Goal: Use online tool/utility: Utilize a website feature to perform a specific function

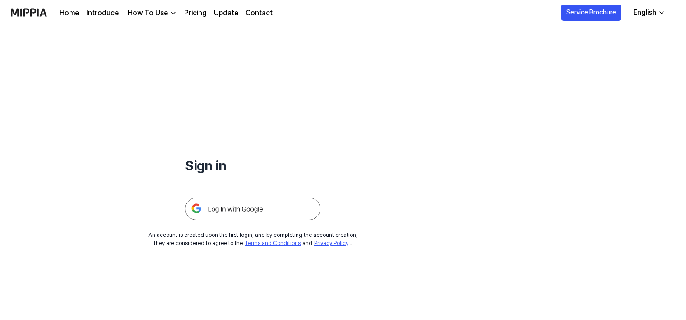
click at [164, 13] on div "How To Use" at bounding box center [148, 13] width 44 height 11
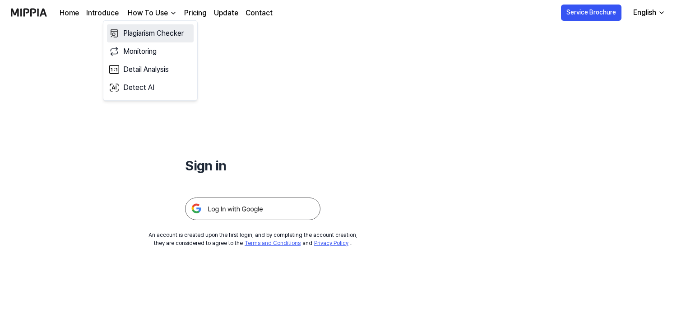
click at [163, 33] on link "Plagiarism Checker" at bounding box center [150, 33] width 87 height 18
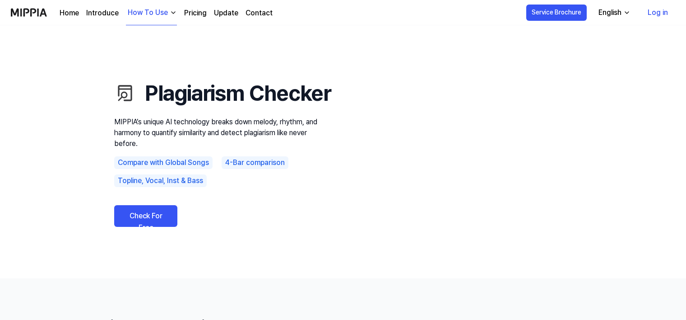
click at [154, 227] on link "Check For Free" at bounding box center [145, 216] width 63 height 22
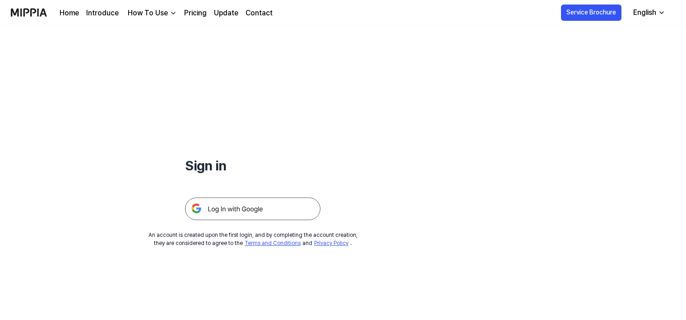
click at [269, 210] on img at bounding box center [252, 208] width 135 height 23
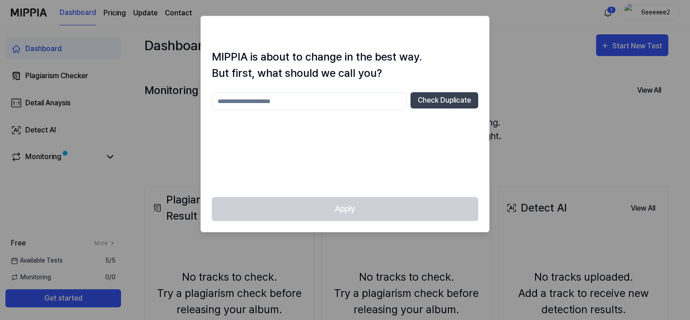
click at [358, 107] on input "text" at bounding box center [309, 101] width 195 height 18
type input "**********"
click at [367, 163] on div "**********" at bounding box center [345, 139] width 266 height 94
click at [432, 101] on button "Check Duplicate" at bounding box center [445, 100] width 68 height 16
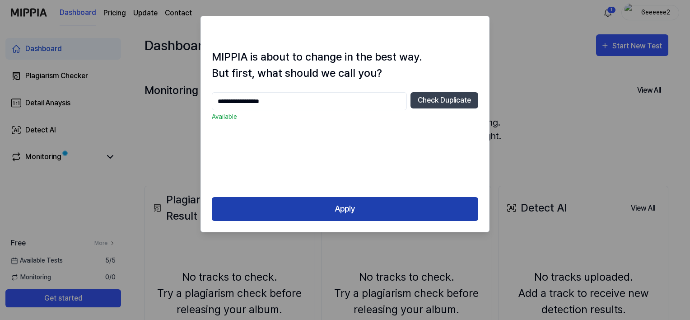
click at [361, 214] on button "Apply" at bounding box center [345, 209] width 266 height 24
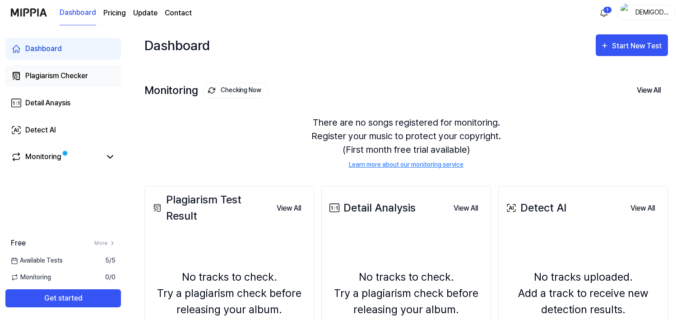
click at [52, 75] on div "Plagiarism Checker" at bounding box center [56, 75] width 63 height 11
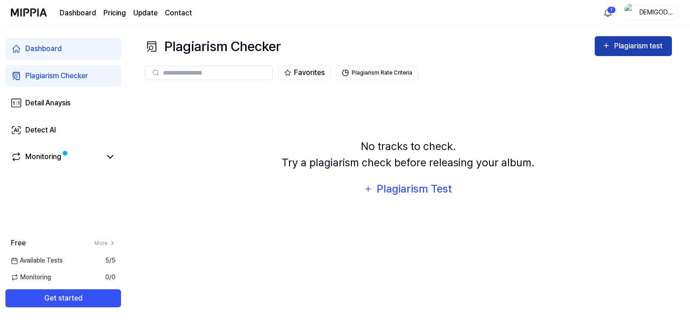
click at [622, 38] on button "Plagiarism test" at bounding box center [633, 46] width 77 height 20
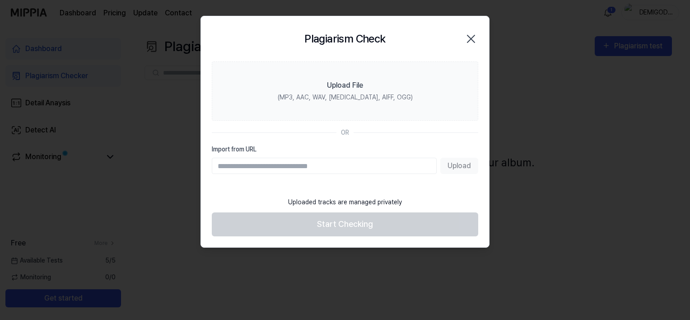
click at [473, 40] on icon "button" at bounding box center [471, 39] width 14 height 14
